Goal: Information Seeking & Learning: Learn about a topic

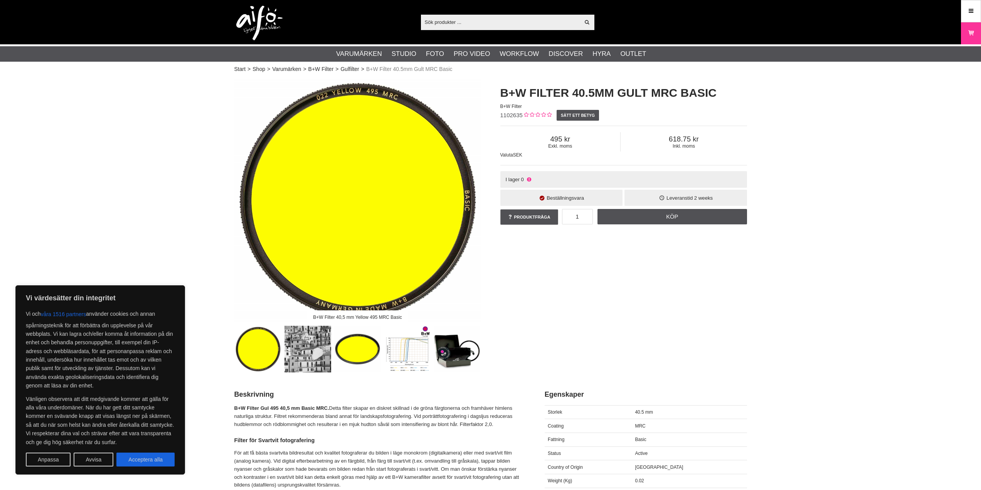
click at [89, 463] on button "Avvisa" at bounding box center [94, 460] width 40 height 14
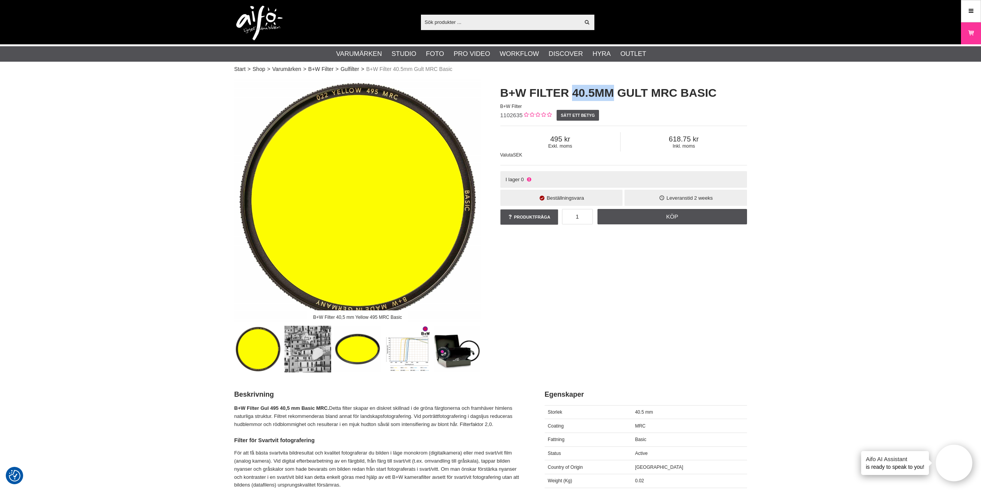
drag, startPoint x: 608, startPoint y: 94, endPoint x: 639, endPoint y: 155, distance: 68.8
click at [572, 94] on h1 "B+W Filter 40.5mm Gult MRC Basic" at bounding box center [624, 93] width 247 height 16
click at [538, 98] on h1 "B+W Filter 40.5mm Gult MRC Basic" at bounding box center [624, 93] width 247 height 16
drag, startPoint x: 528, startPoint y: 92, endPoint x: 610, endPoint y: 88, distance: 82.6
click at [610, 88] on h1 "B+W Filter 40.5mm Gult MRC Basic" at bounding box center [624, 93] width 247 height 16
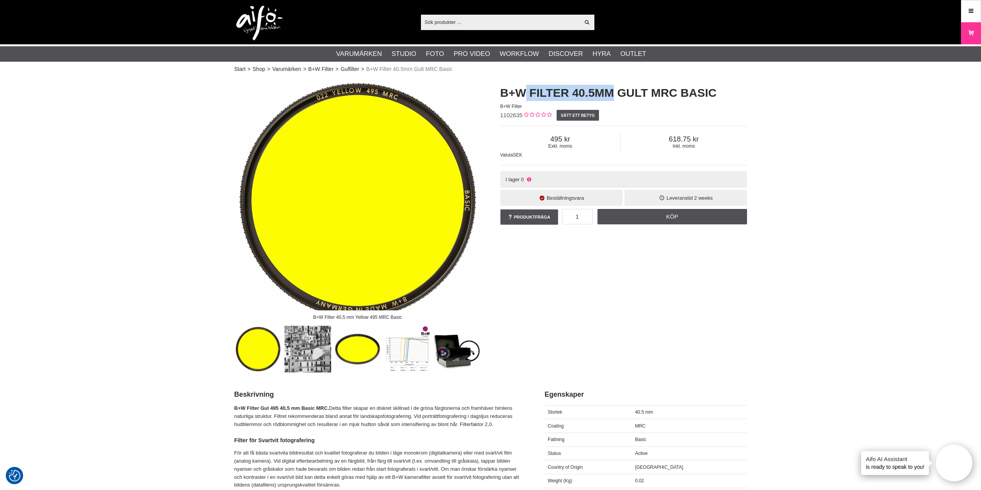
copy h1 "Filter 40.5mm"
click at [452, 25] on input "text" at bounding box center [500, 22] width 159 height 12
paste input "Filter 40.5mm"
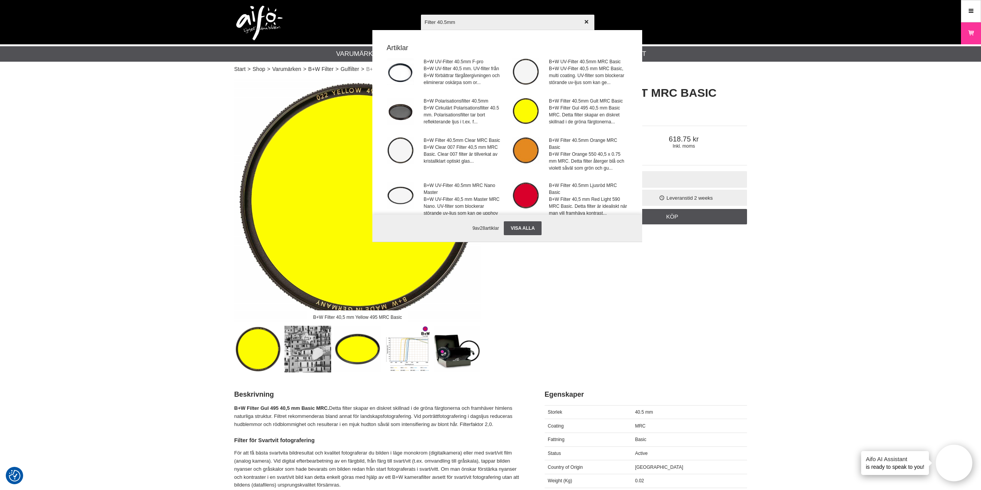
click at [427, 24] on input "Filter 40.5mm" at bounding box center [508, 21] width 174 height 27
type input "Filter 40.5mm"
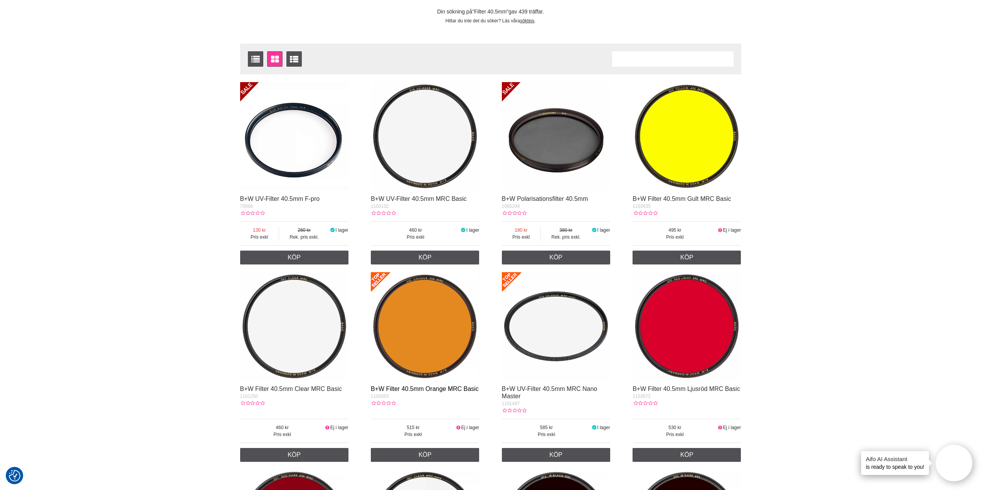
scroll to position [116, 0]
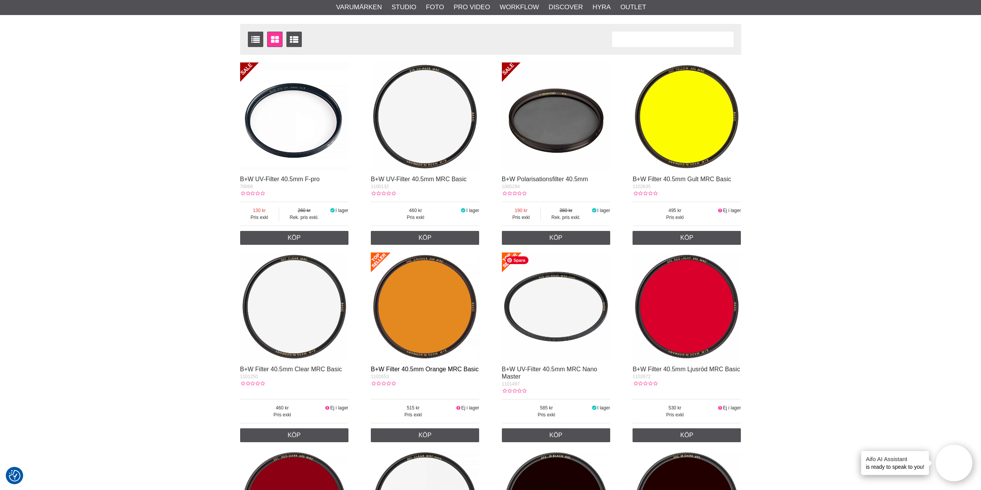
drag, startPoint x: 396, startPoint y: 369, endPoint x: 270, endPoint y: 337, distance: 130.3
drag, startPoint x: 270, startPoint y: 337, endPoint x: 52, endPoint y: 327, distance: 218.1
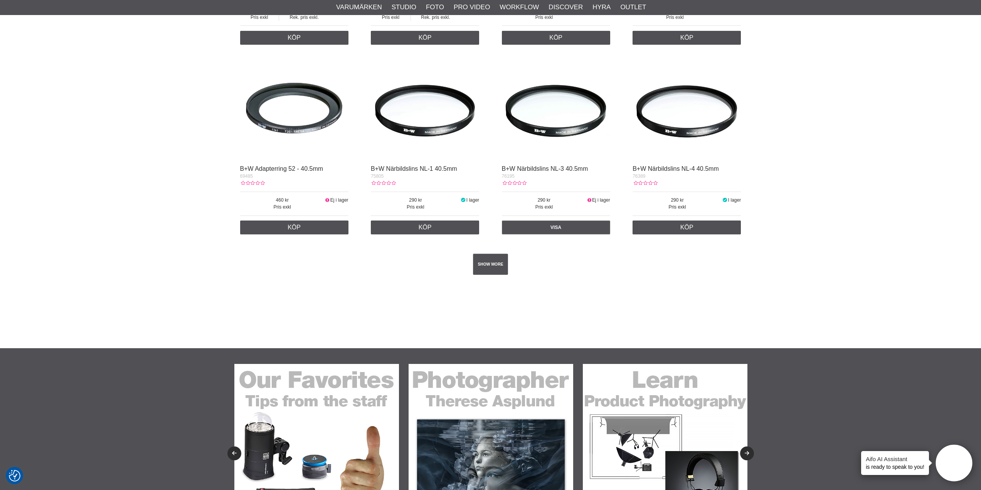
scroll to position [1311, 0]
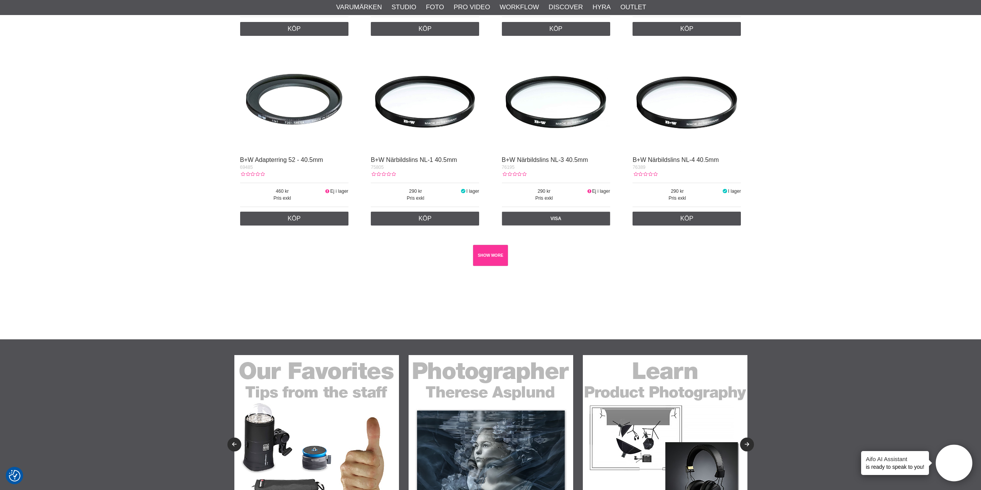
click at [497, 258] on link "SHOW MORE" at bounding box center [490, 255] width 35 height 21
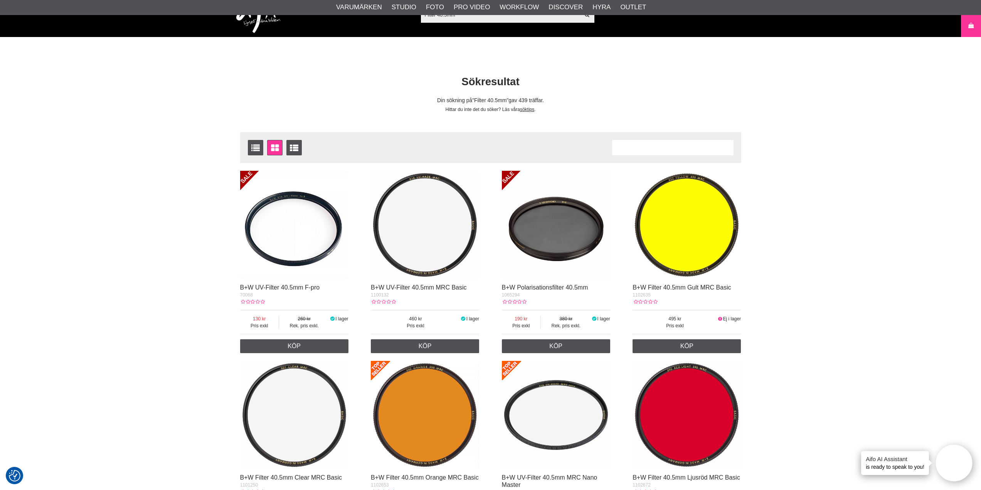
scroll to position [0, 0]
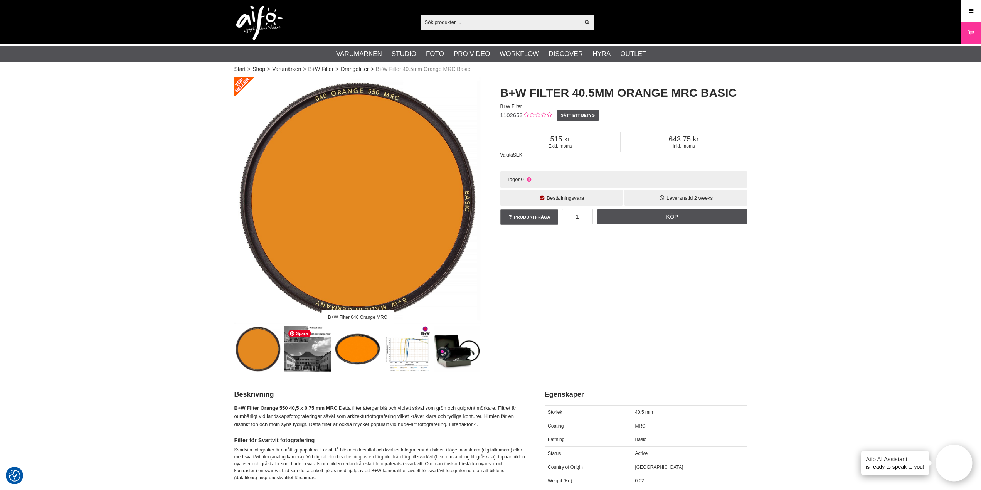
click at [311, 354] on img at bounding box center [308, 349] width 47 height 47
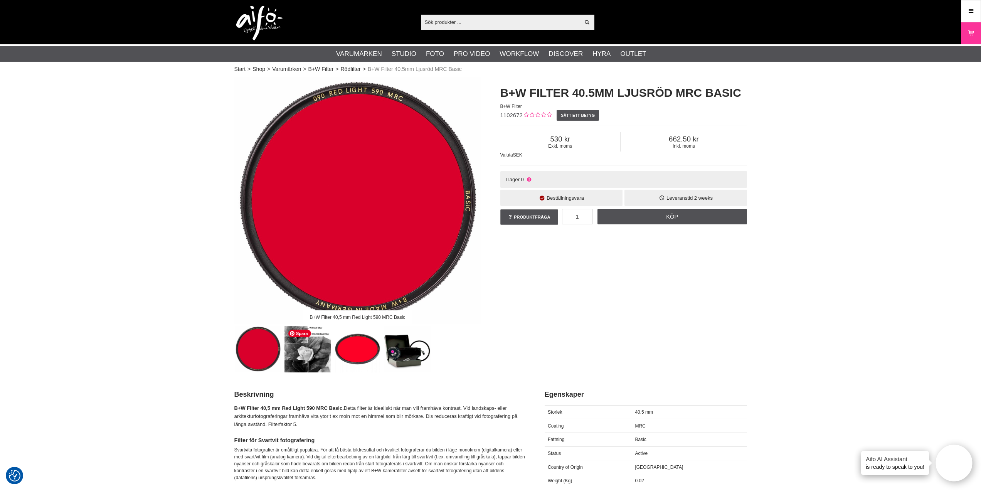
click at [313, 363] on img at bounding box center [308, 349] width 47 height 47
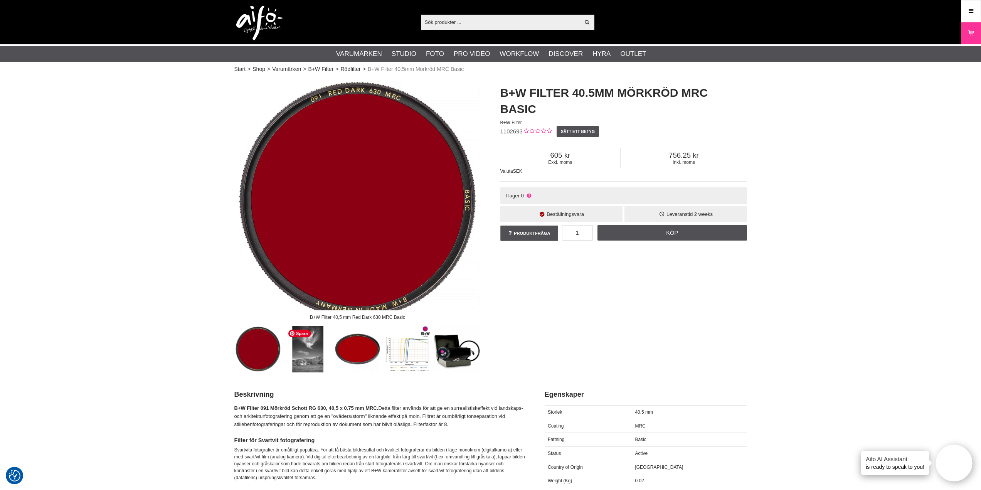
click at [314, 371] on img at bounding box center [308, 349] width 47 height 47
